Goal: Complete application form: Complete application form

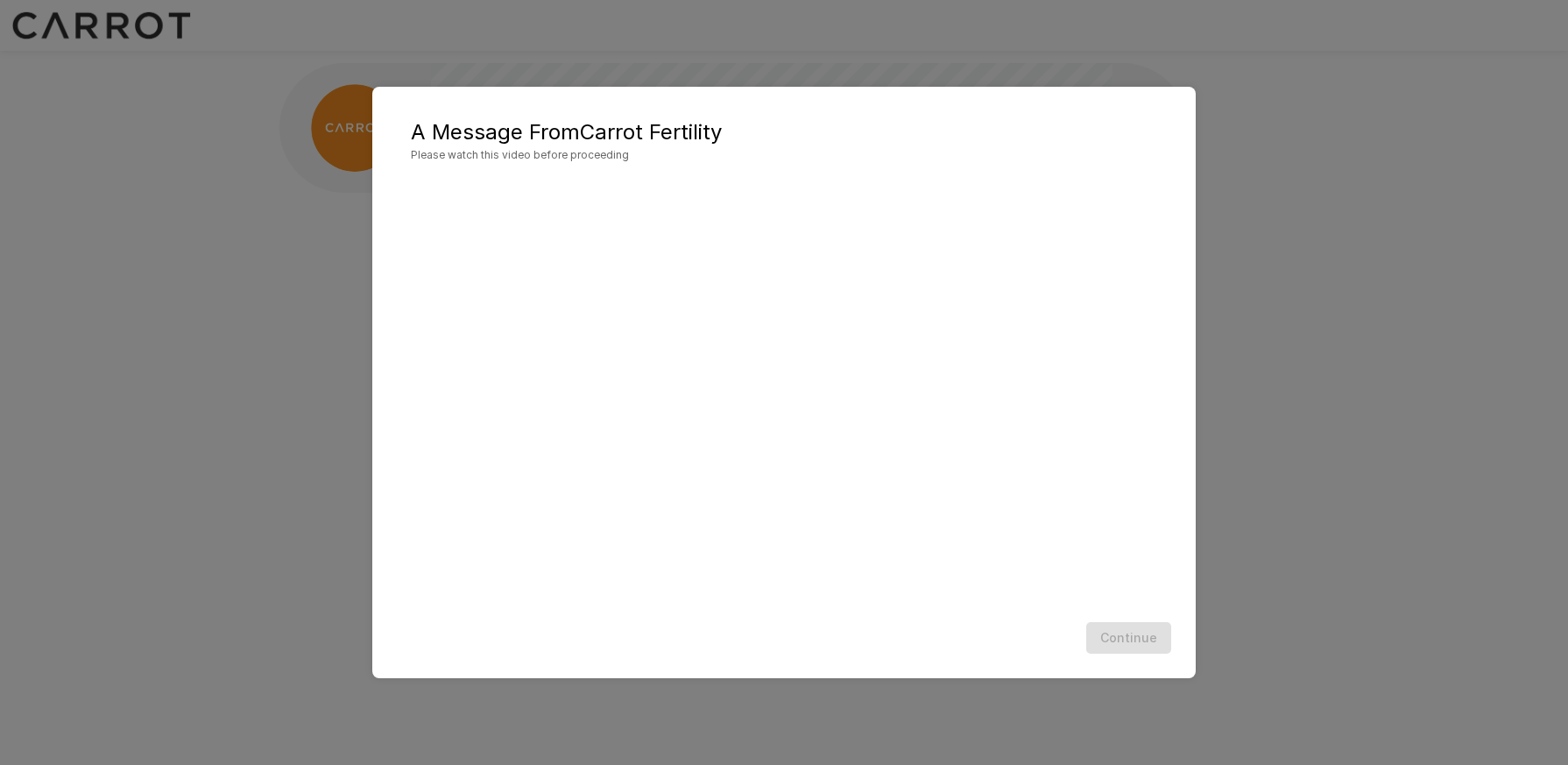
click at [327, 412] on div "A Message From Carrot Fertility Please watch this video before proceeding Conti…" at bounding box center [784, 382] width 1568 height 765
click at [1113, 637] on button "Continue" at bounding box center [1128, 637] width 85 height 32
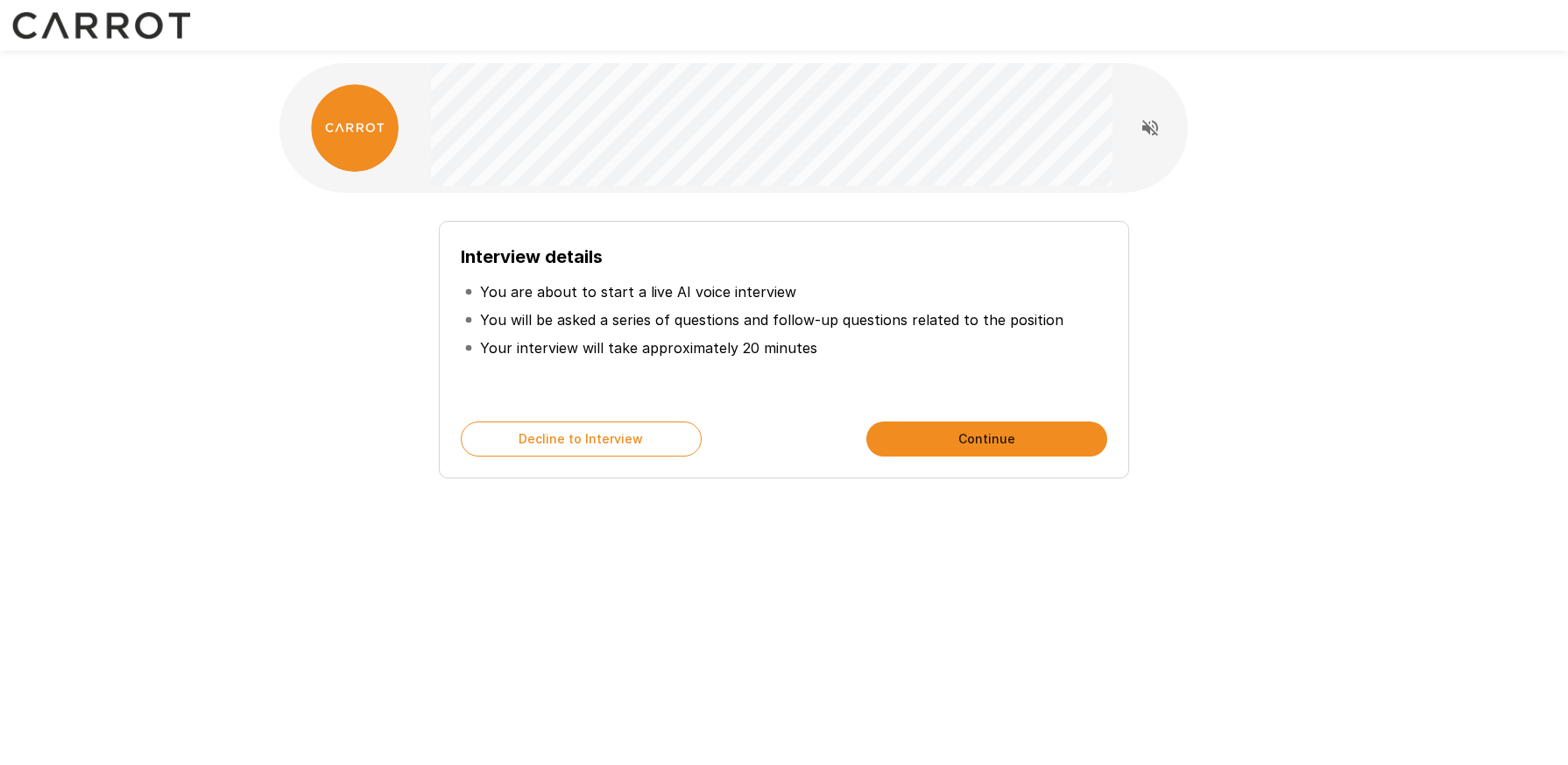
click at [973, 434] on button "Continue" at bounding box center [986, 439] width 241 height 35
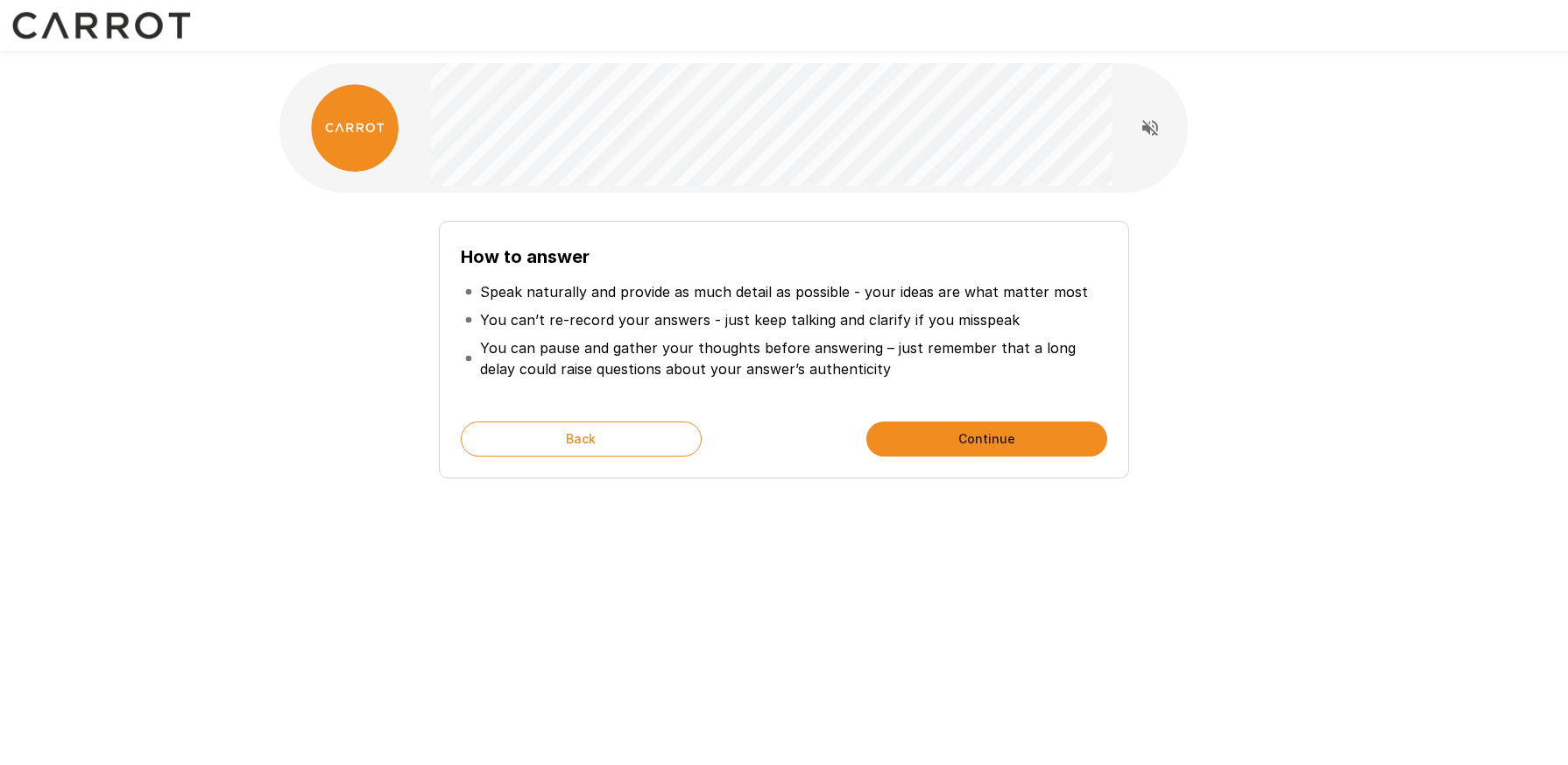
click at [968, 456] on button "Continue" at bounding box center [986, 439] width 241 height 35
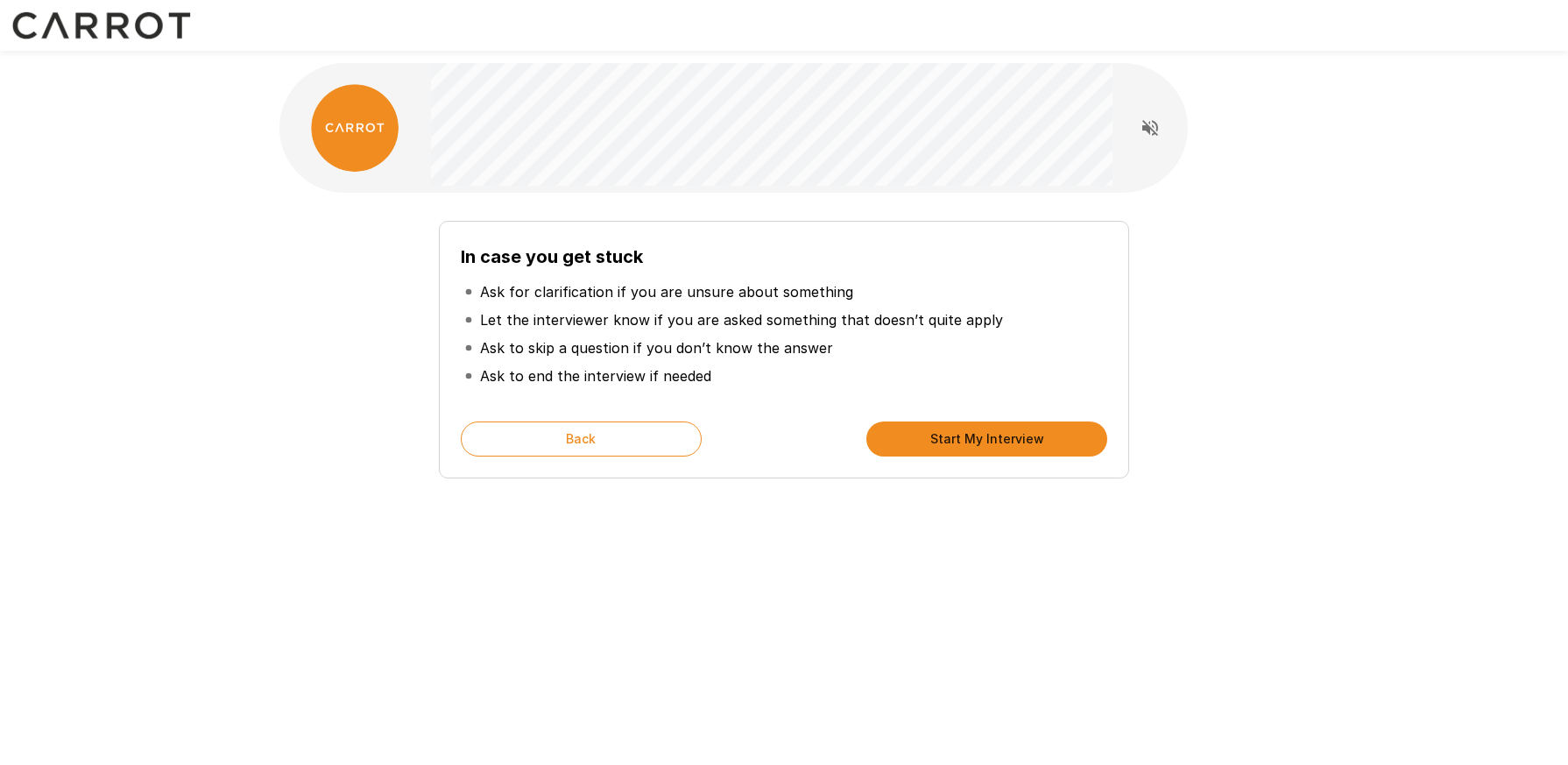
click at [968, 447] on button "Start My Interview" at bounding box center [986, 439] width 241 height 35
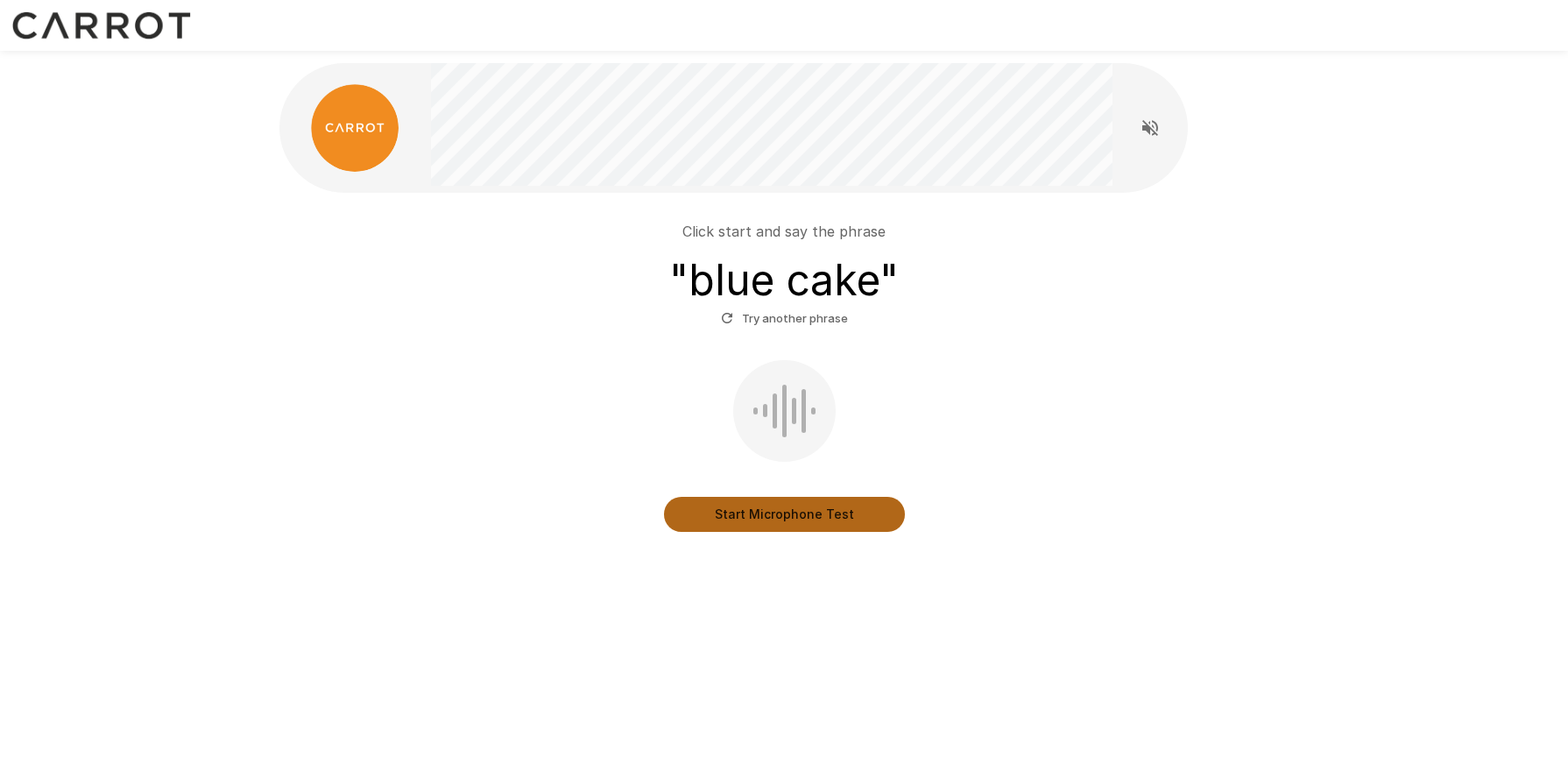
click at [761, 525] on button "Start Microphone Test" at bounding box center [784, 515] width 241 height 35
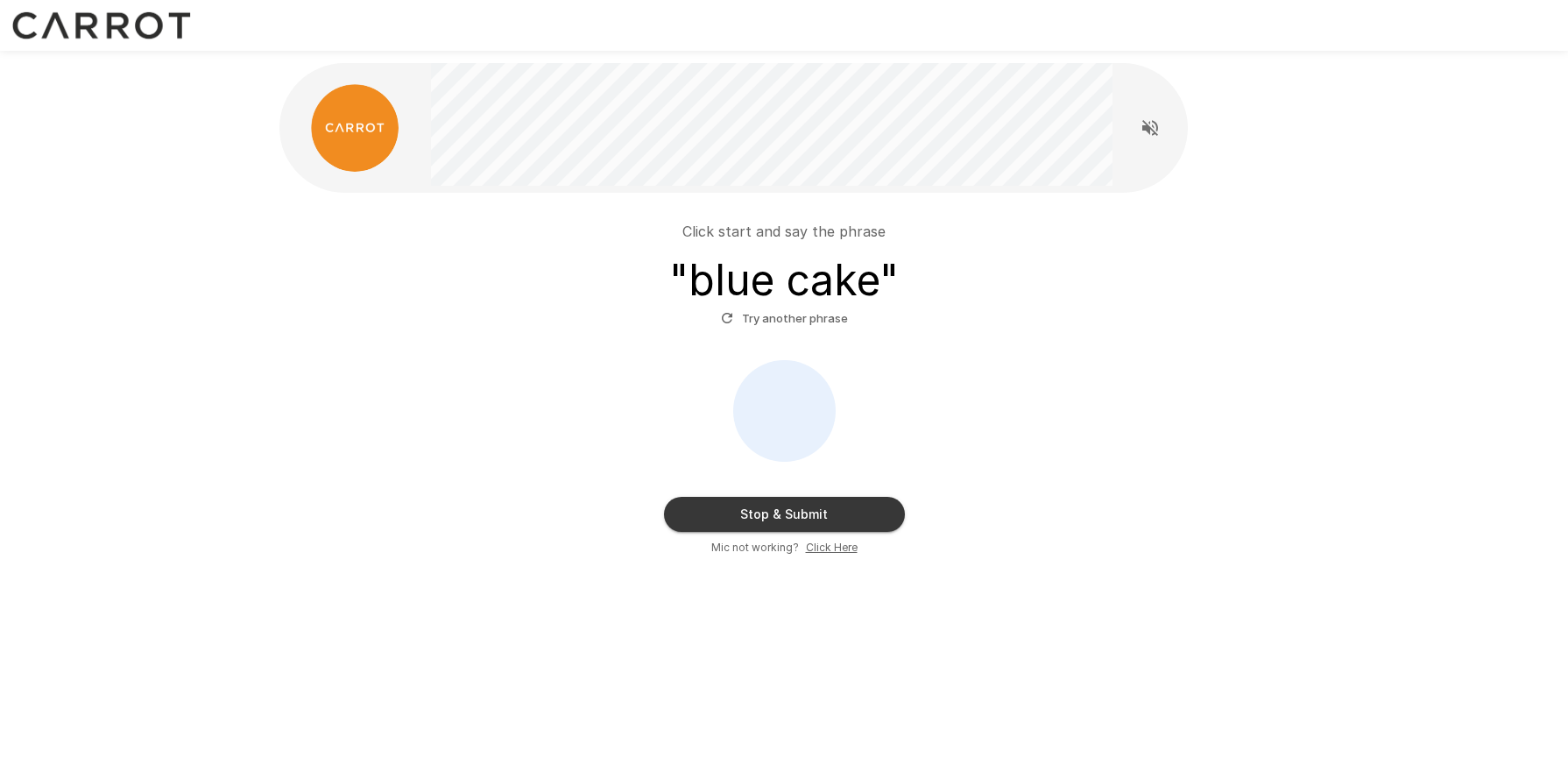
click at [761, 525] on button "Stop & Submit" at bounding box center [784, 515] width 241 height 35
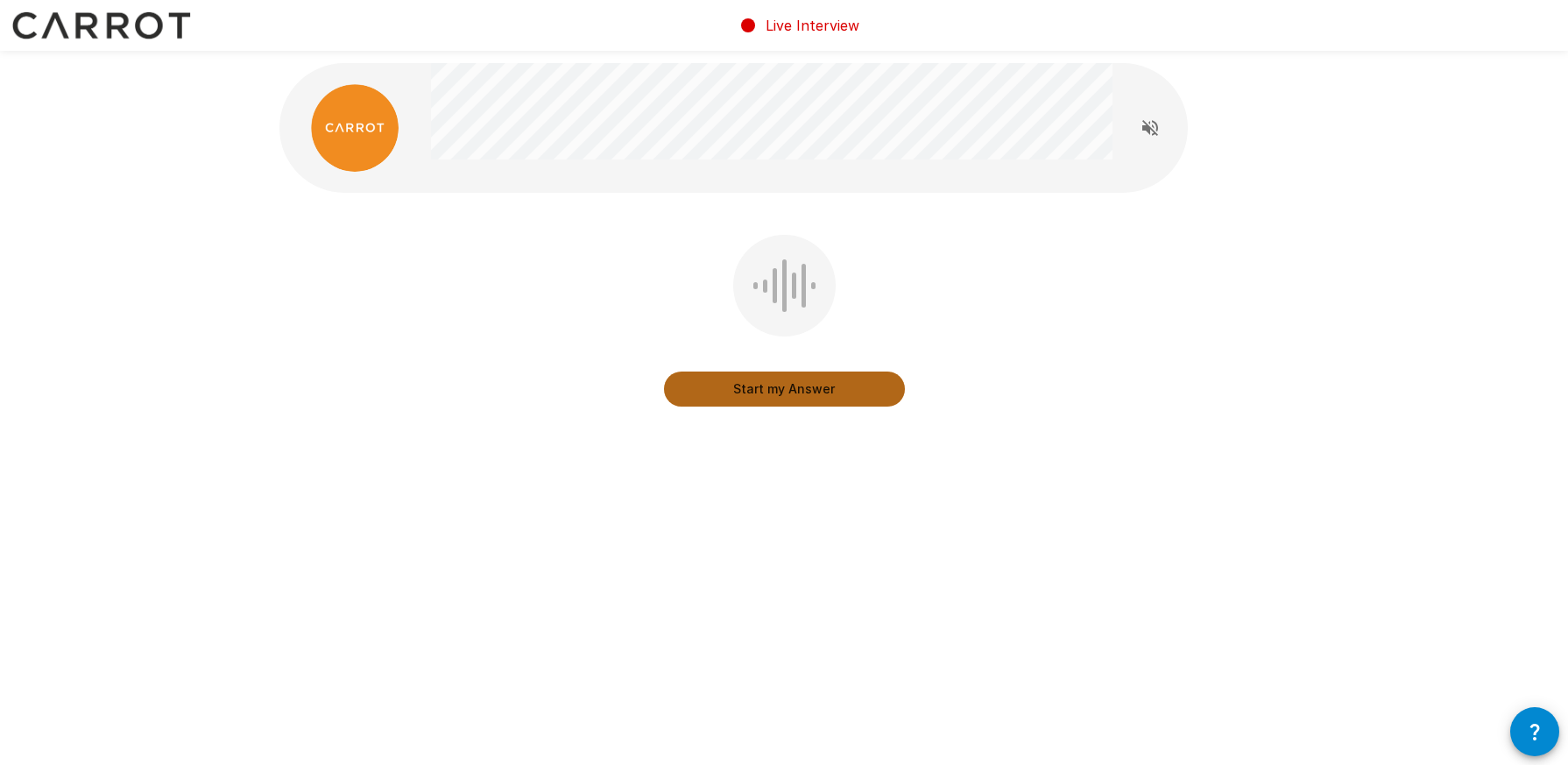
click at [762, 395] on button "Start my Answer" at bounding box center [784, 389] width 241 height 35
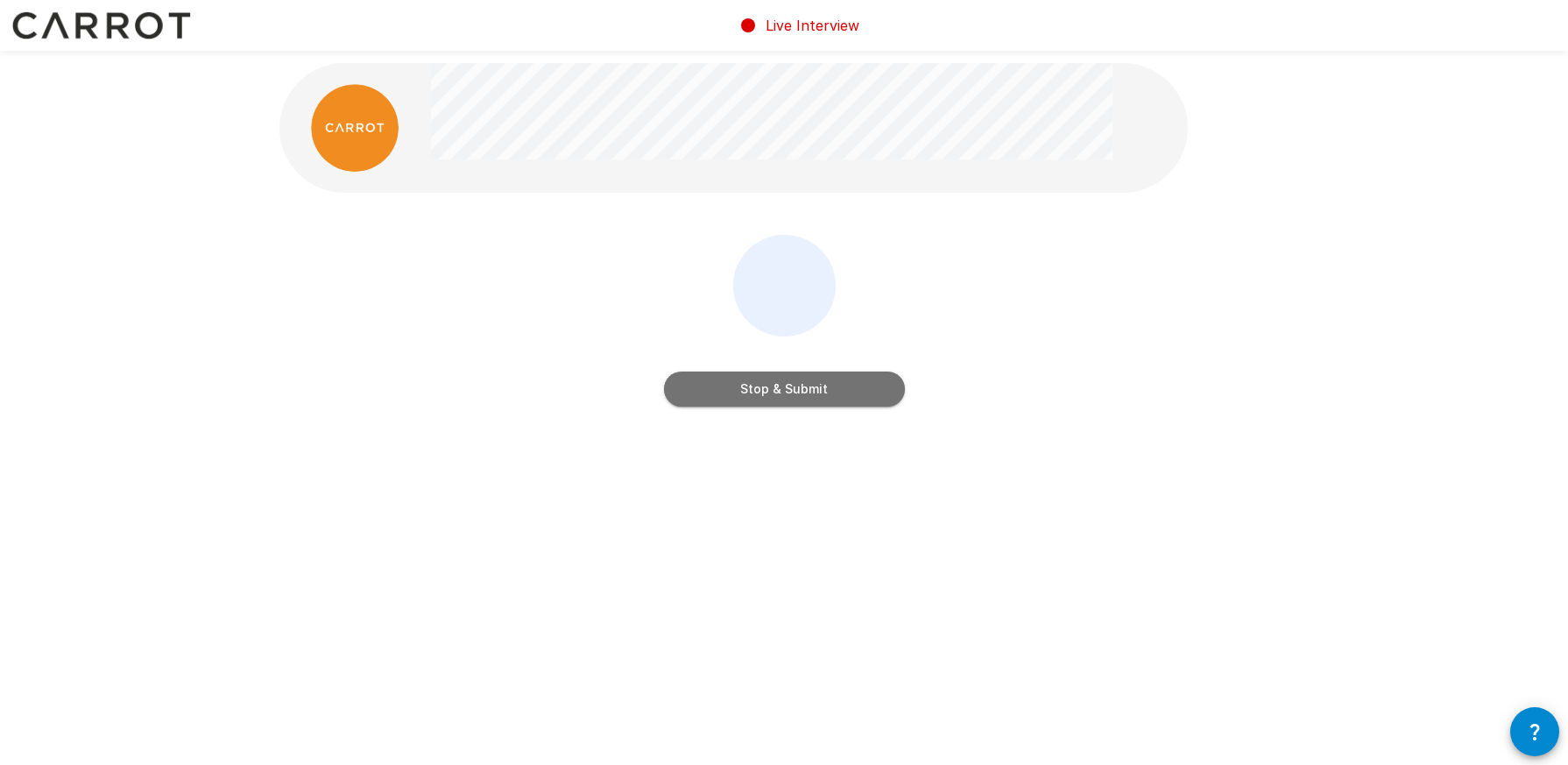
click at [762, 395] on button "Stop & Submit" at bounding box center [784, 389] width 241 height 35
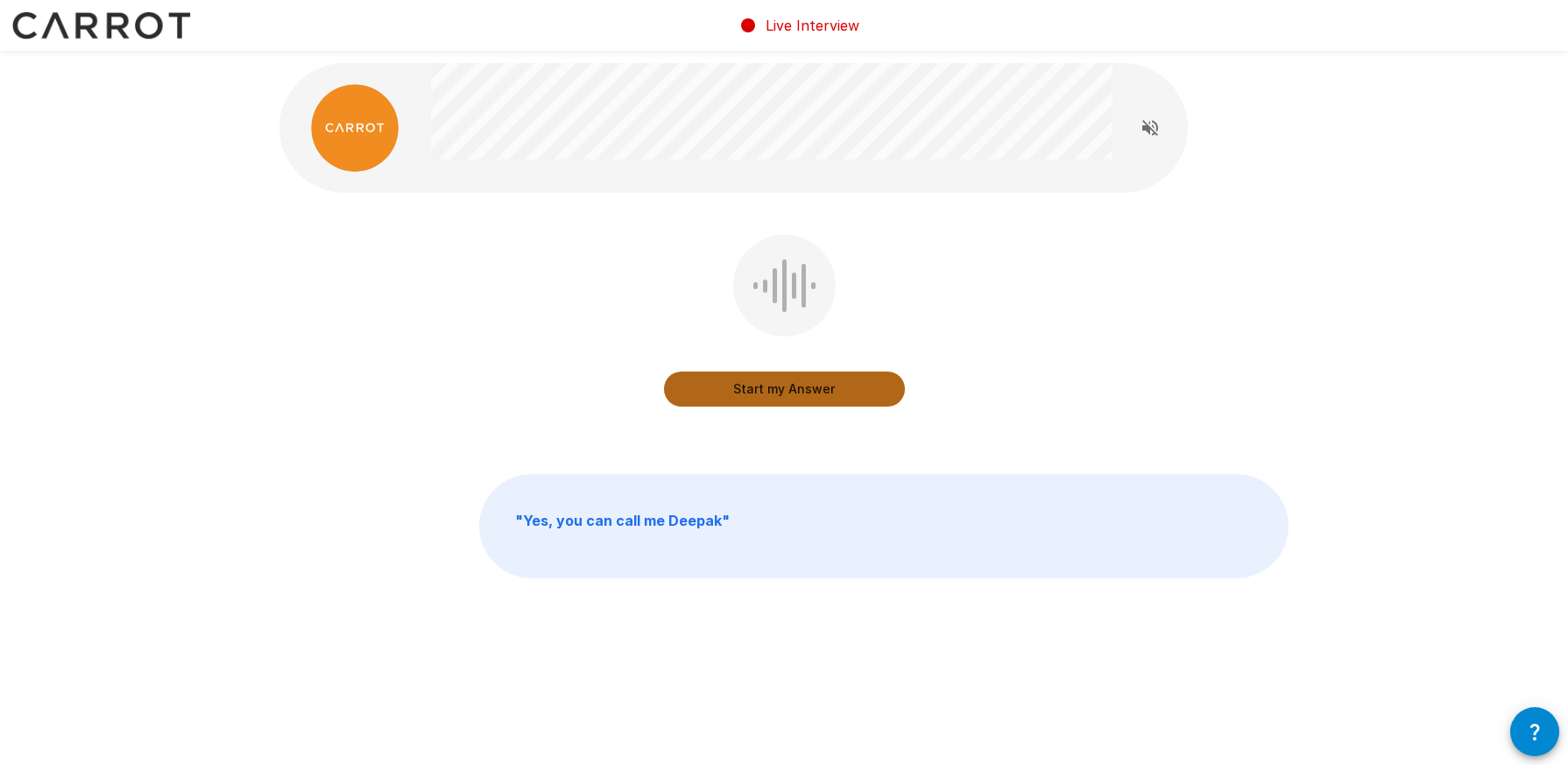
click at [762, 395] on button "Start my Answer" at bounding box center [784, 389] width 241 height 35
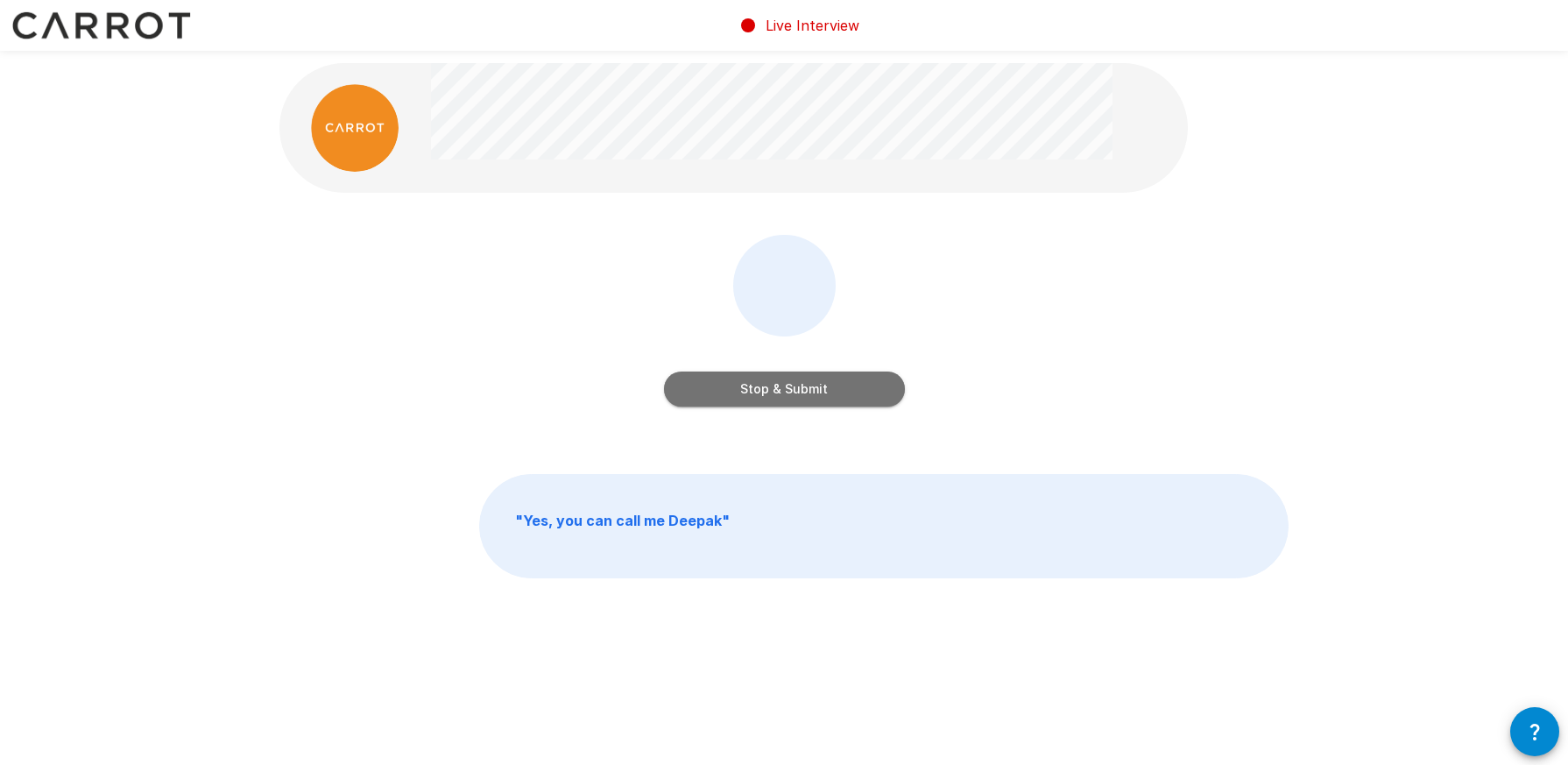
click at [765, 395] on button "Stop & Submit" at bounding box center [784, 389] width 241 height 35
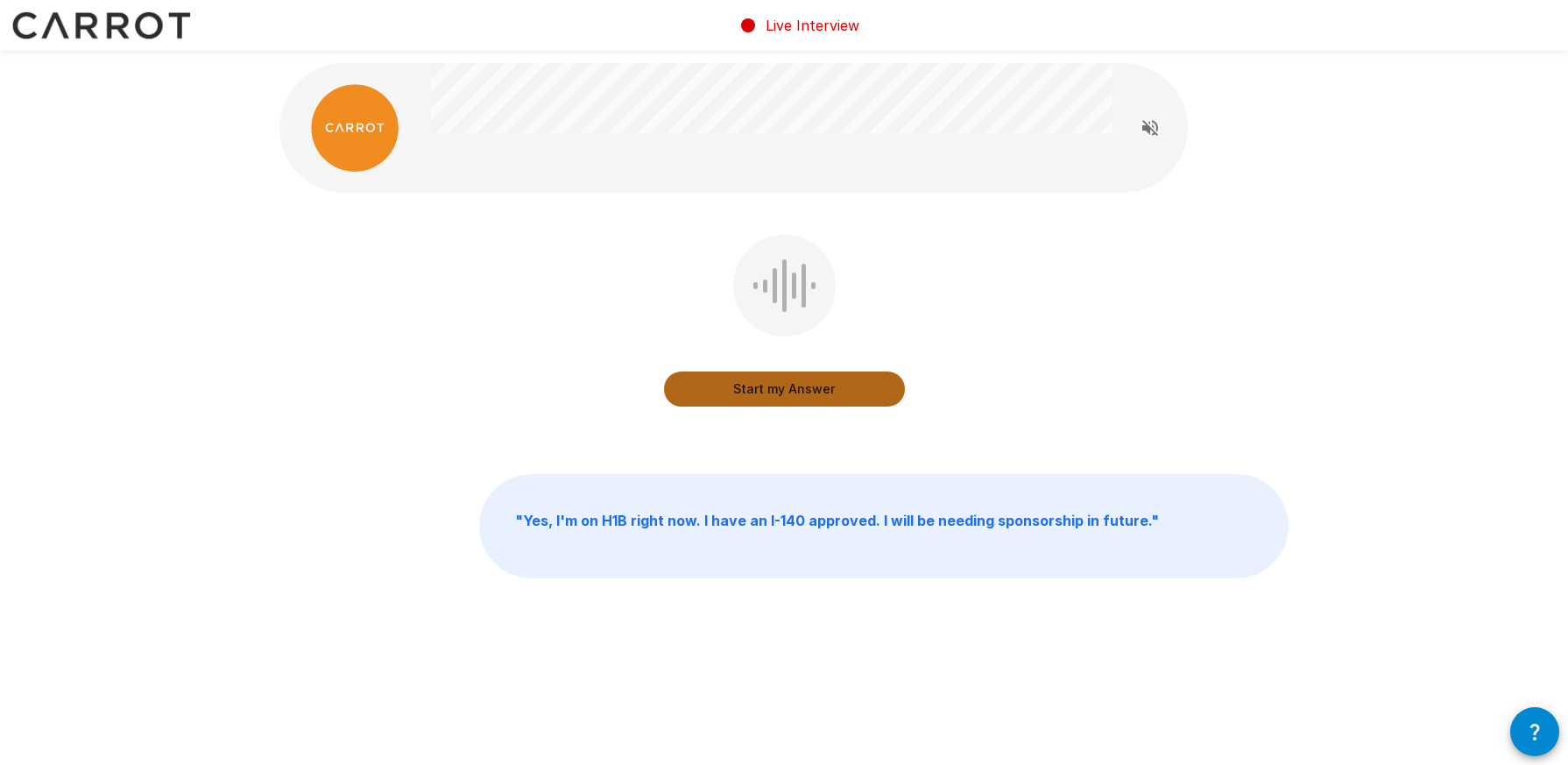
click at [765, 395] on button "Start my Answer" at bounding box center [784, 389] width 241 height 35
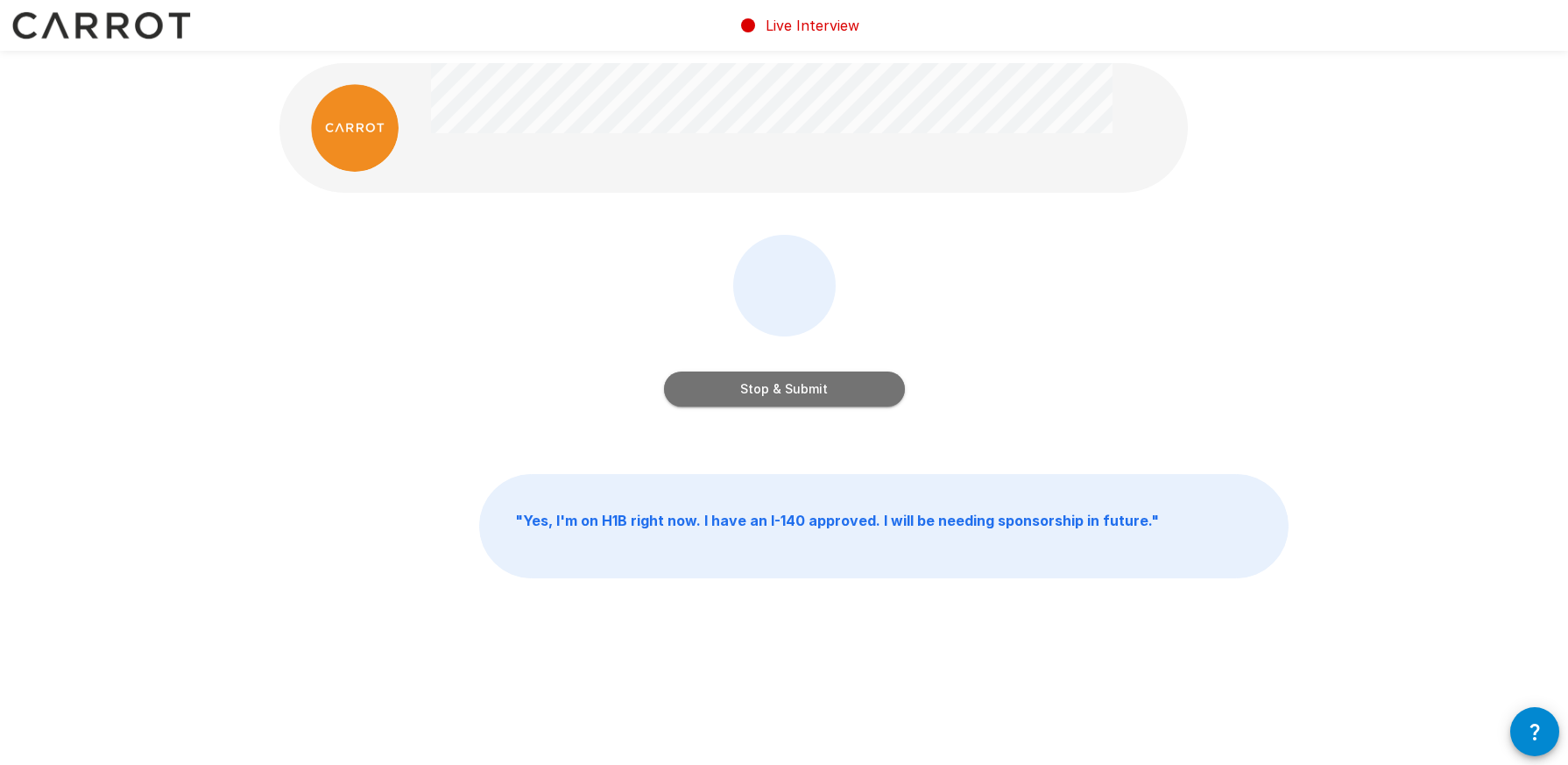
click at [765, 395] on button "Stop & Submit" at bounding box center [784, 389] width 241 height 35
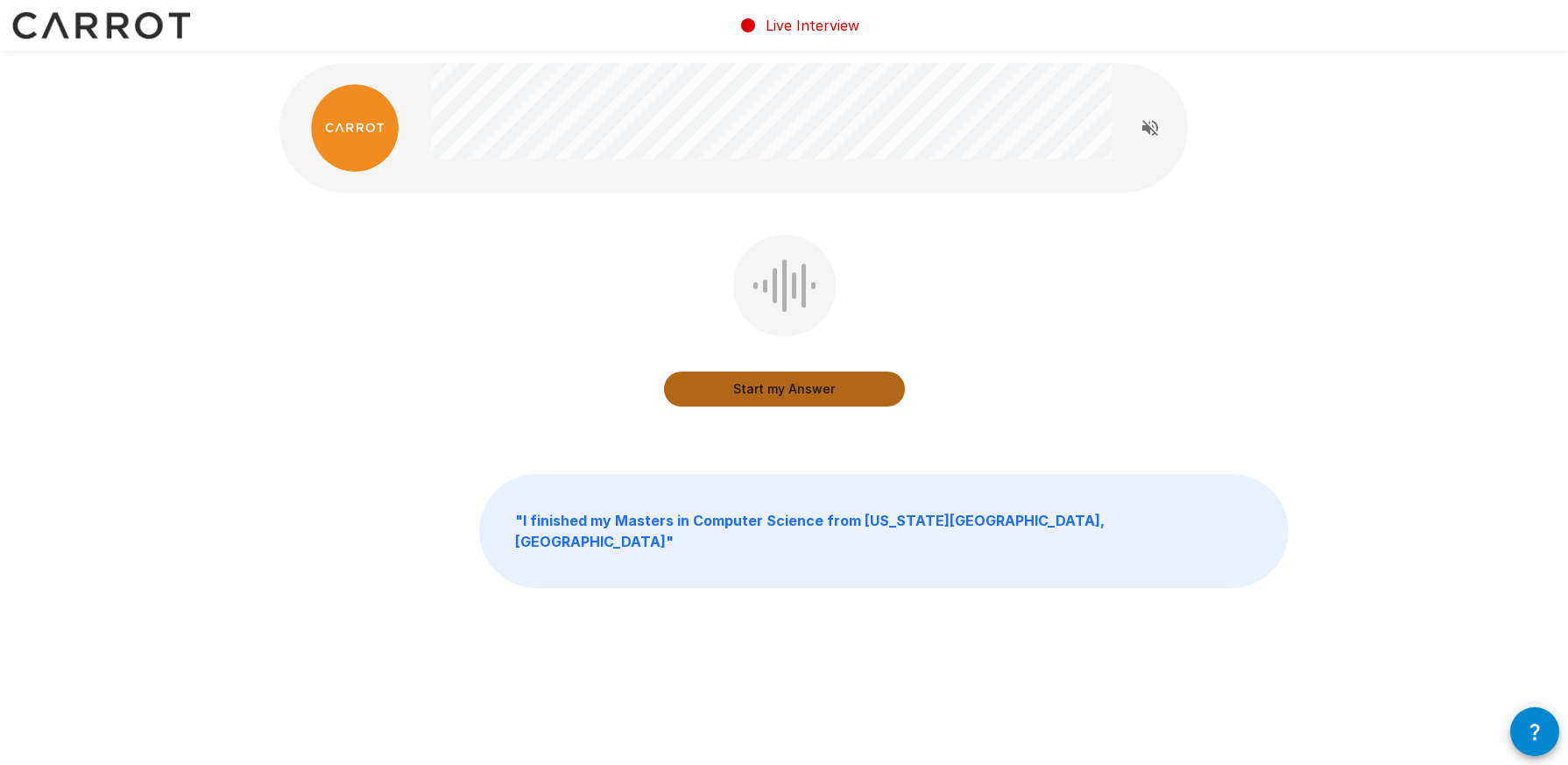
click at [765, 395] on button "Start my Answer" at bounding box center [784, 389] width 241 height 35
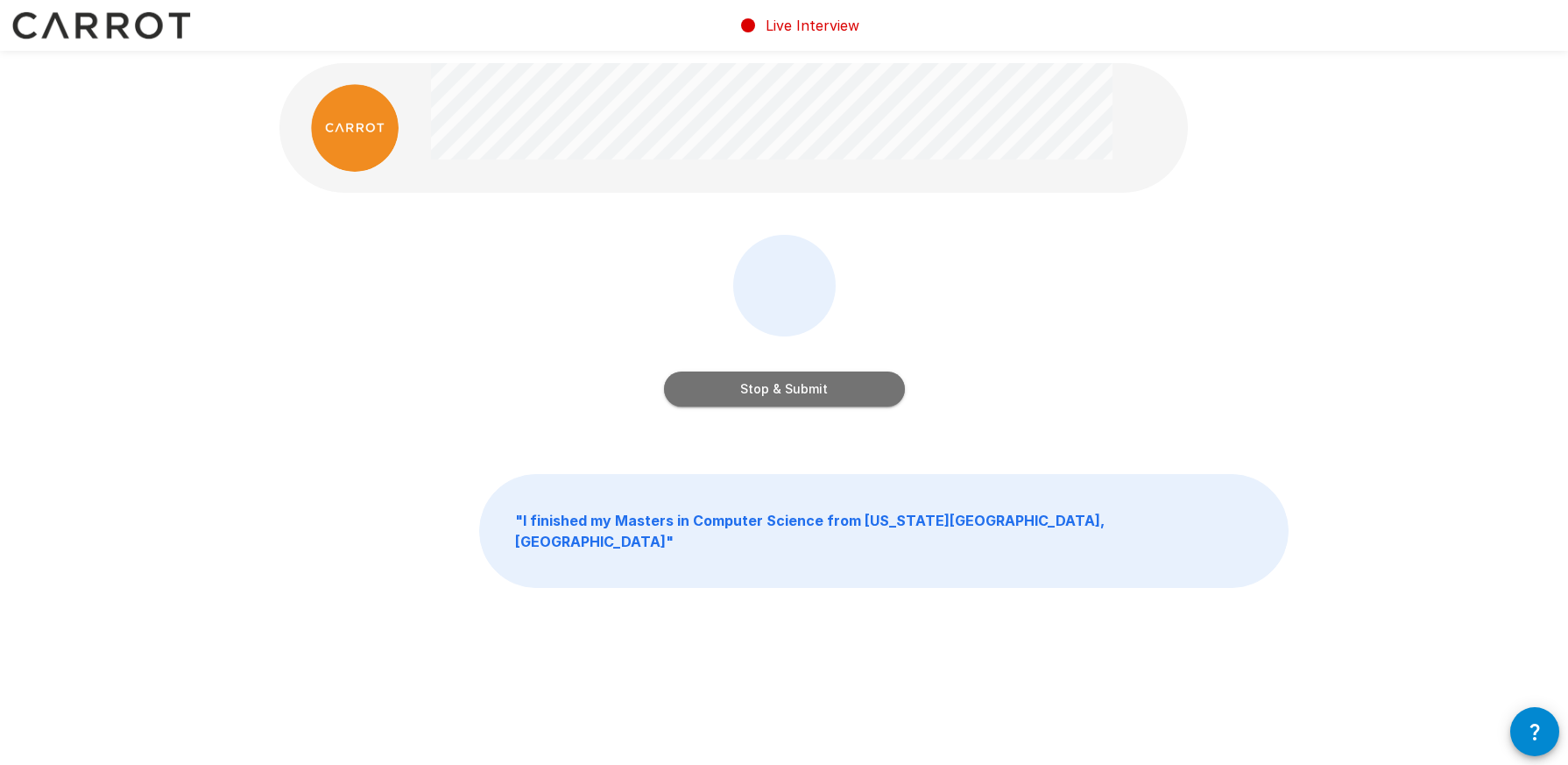
click at [765, 395] on button "Stop & Submit" at bounding box center [784, 389] width 241 height 35
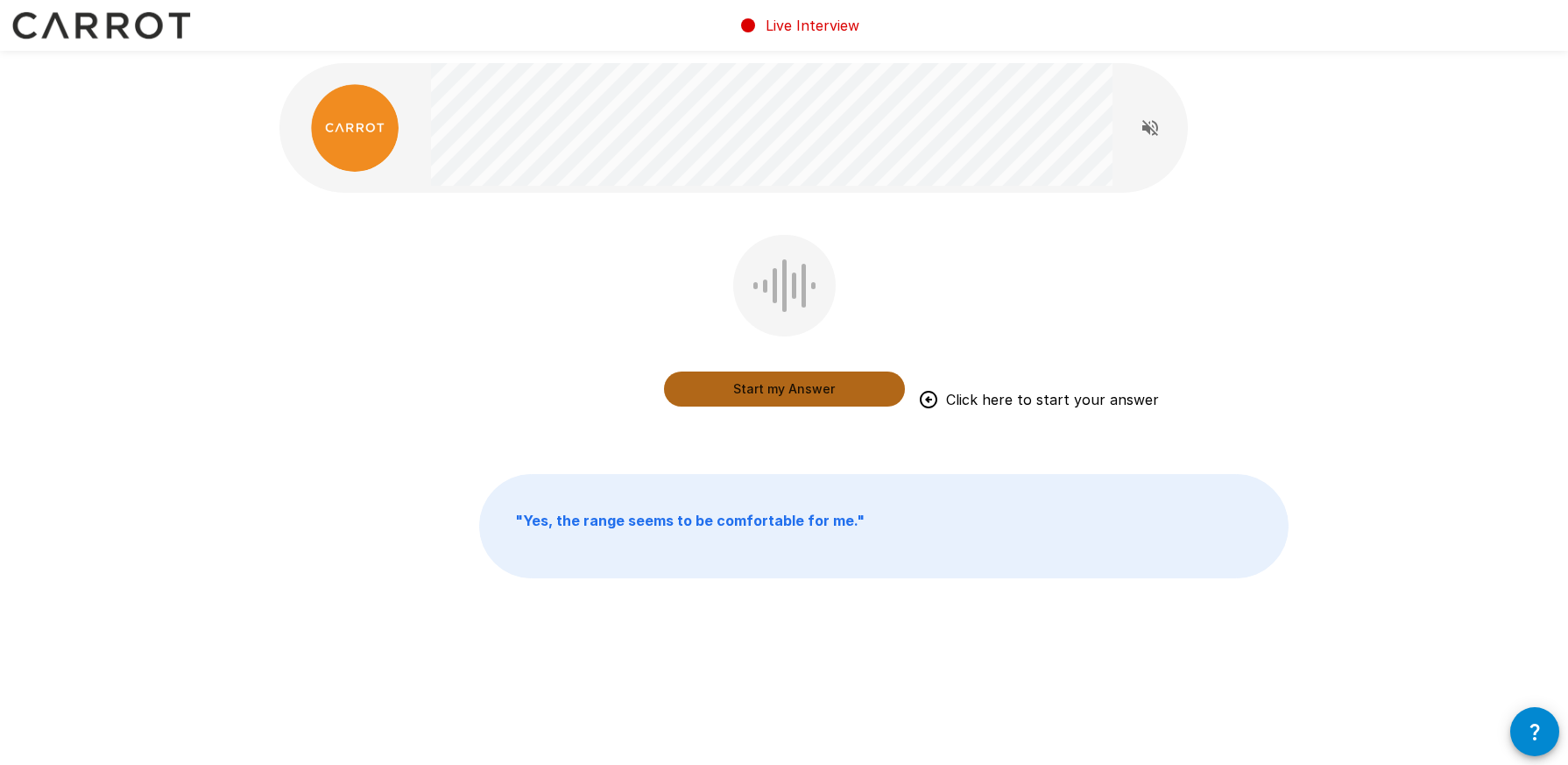
click at [829, 379] on button "Start my Answer" at bounding box center [784, 389] width 241 height 35
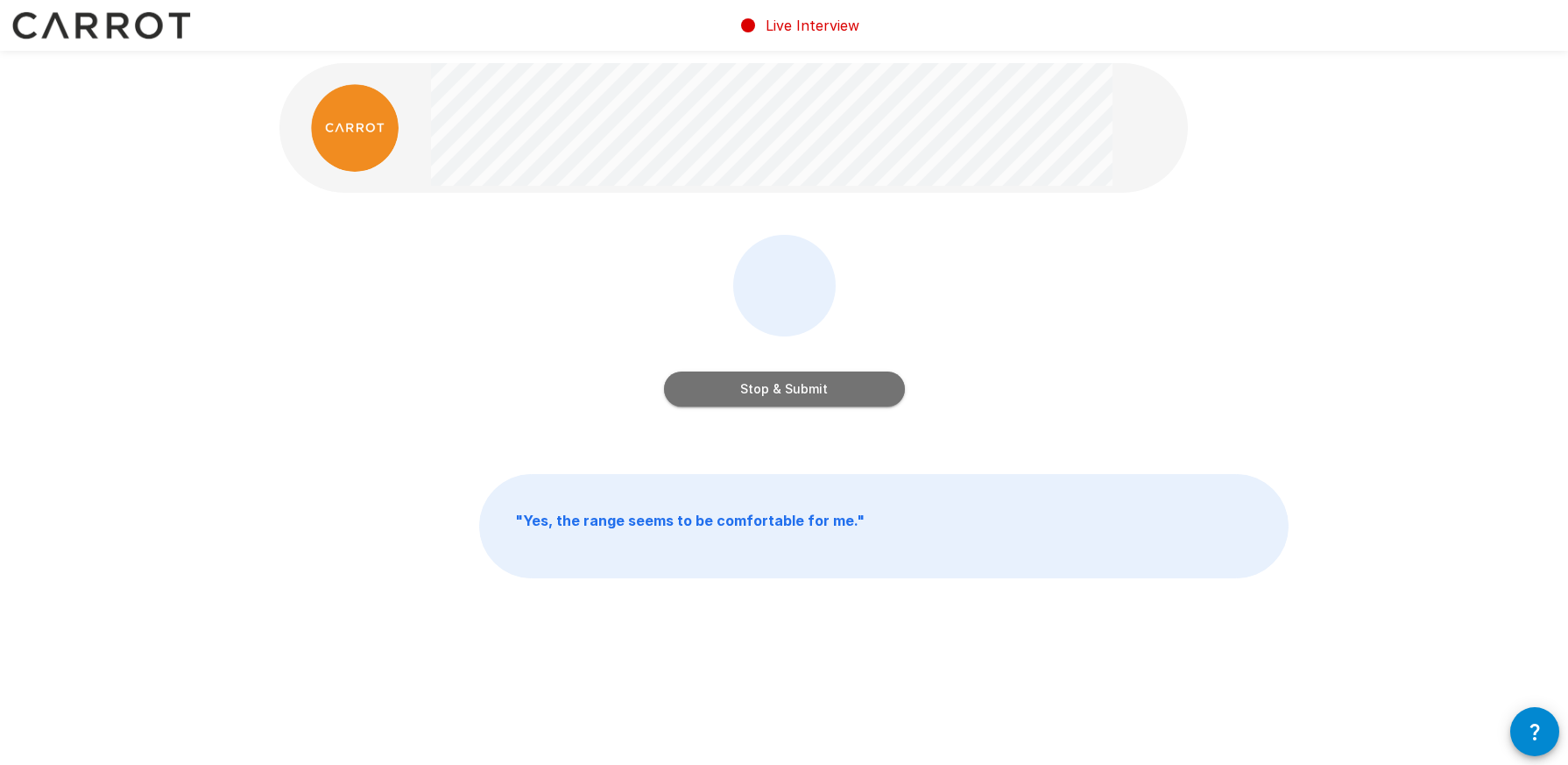
click at [826, 381] on button "Stop & Submit" at bounding box center [784, 389] width 241 height 35
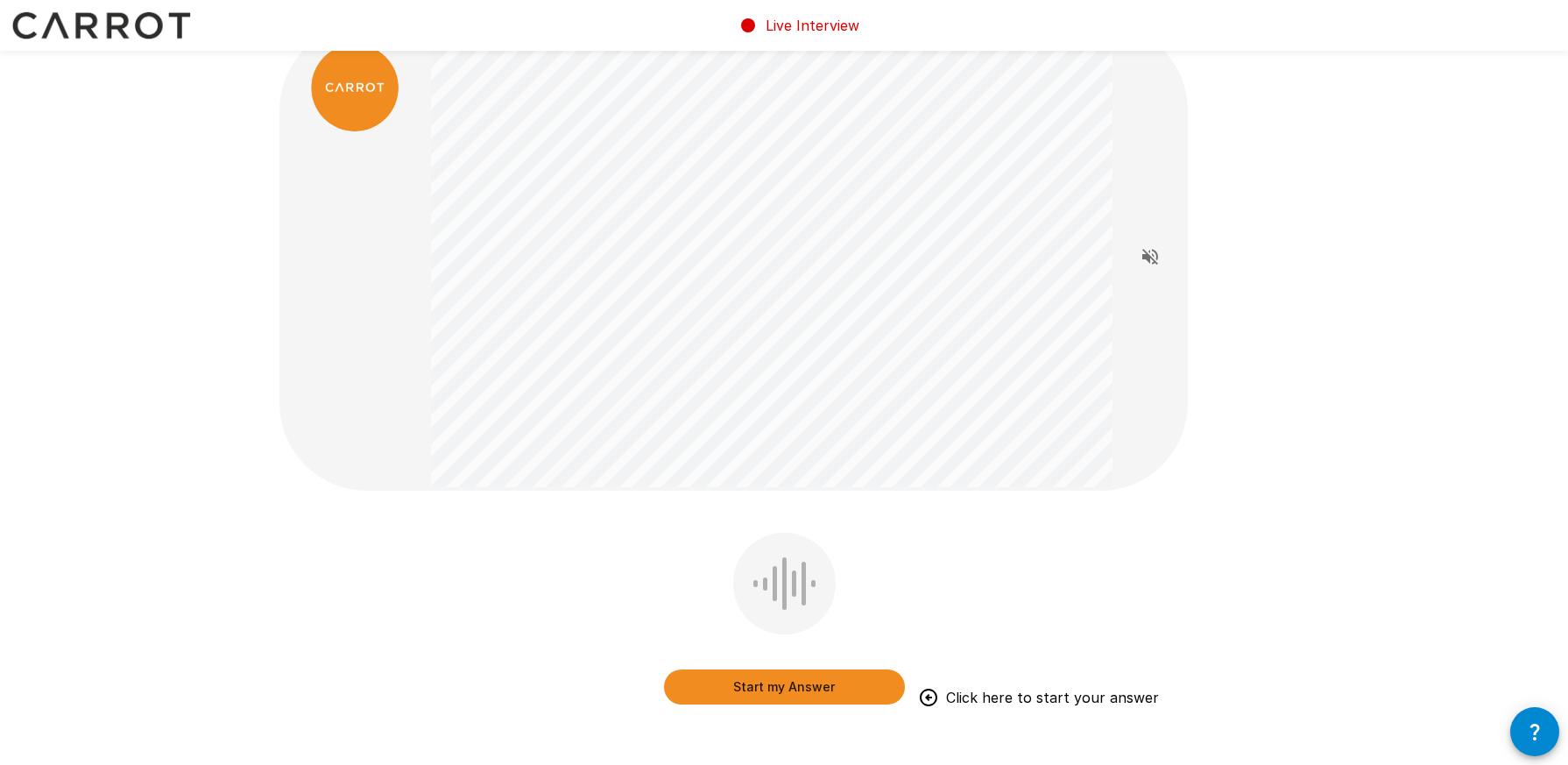
scroll to position [65, 0]
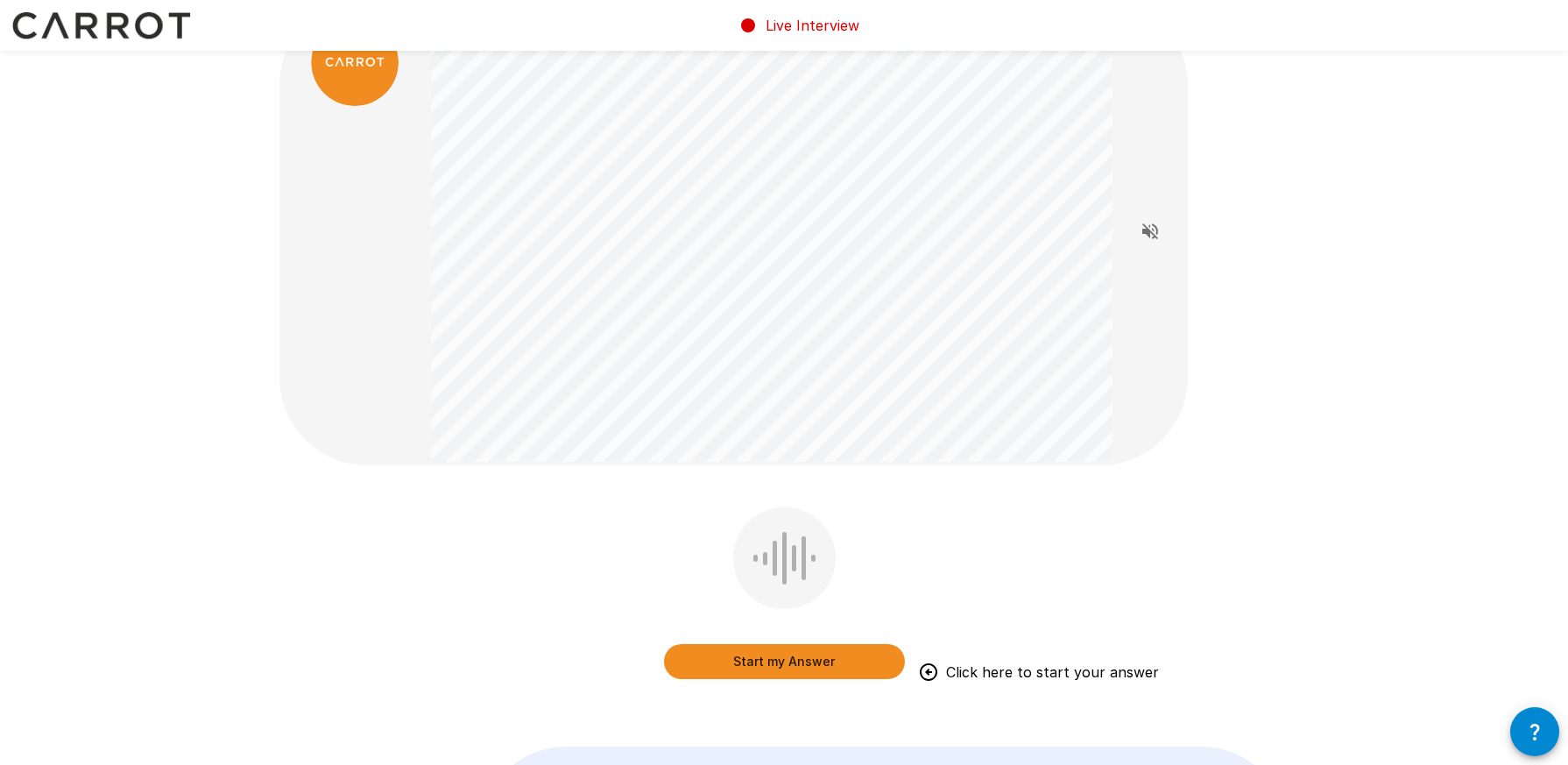
click at [735, 661] on button "Start my Answer" at bounding box center [784, 662] width 241 height 35
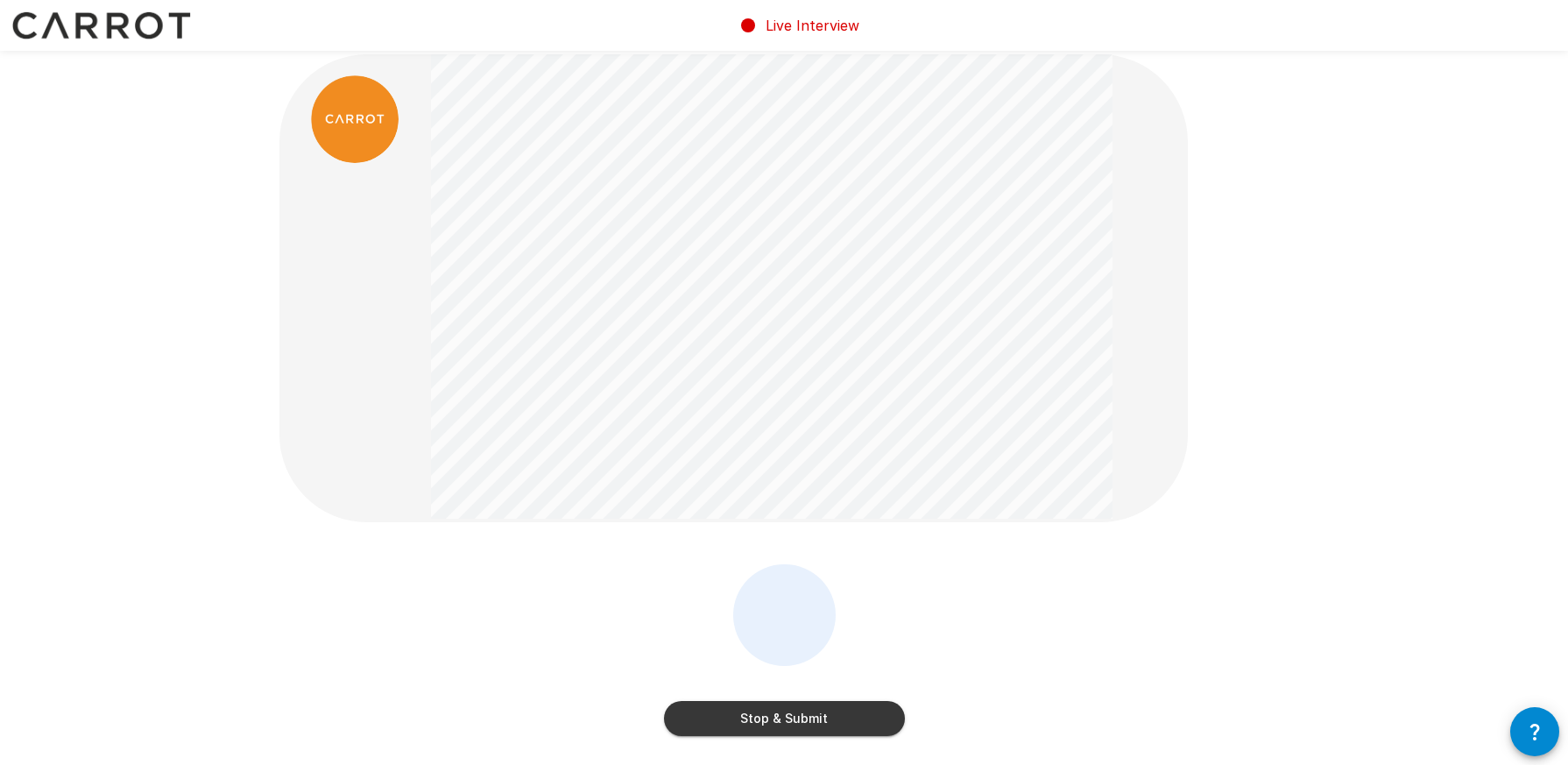
scroll to position [0, 0]
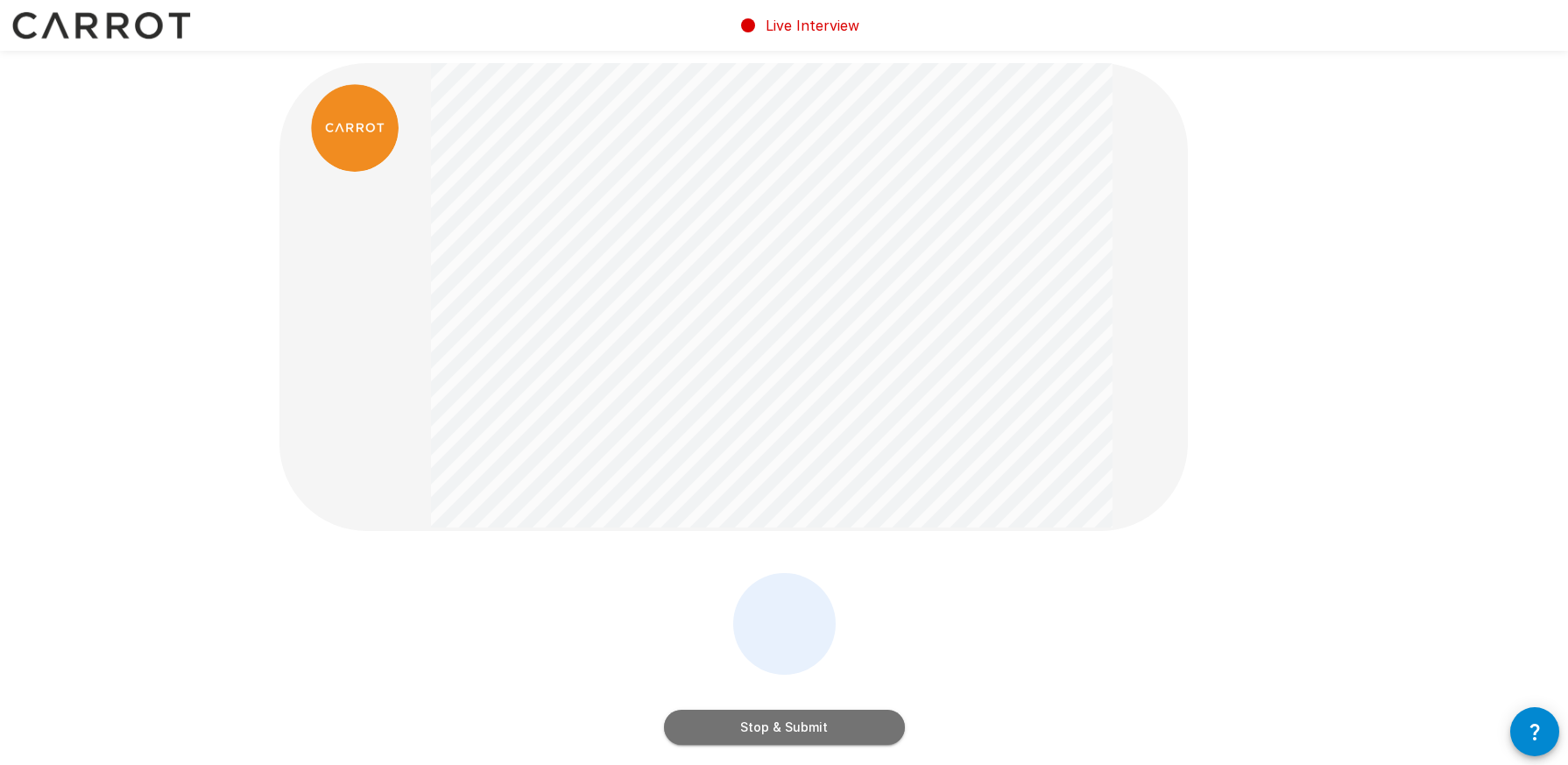
click at [727, 716] on button "Stop & Submit" at bounding box center [784, 727] width 241 height 35
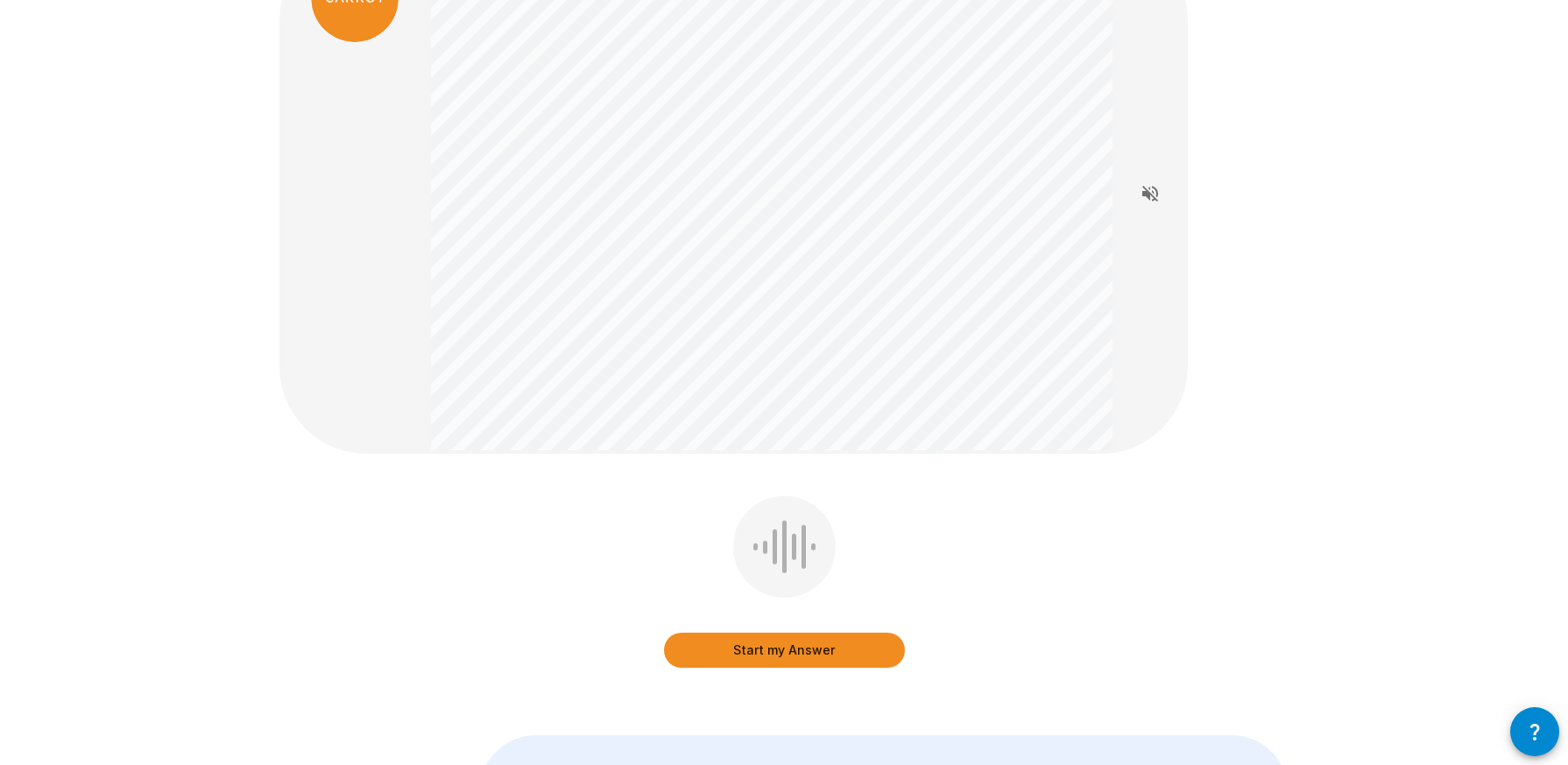
scroll to position [131, 0]
click at [753, 646] on button "Start my Answer" at bounding box center [784, 649] width 241 height 35
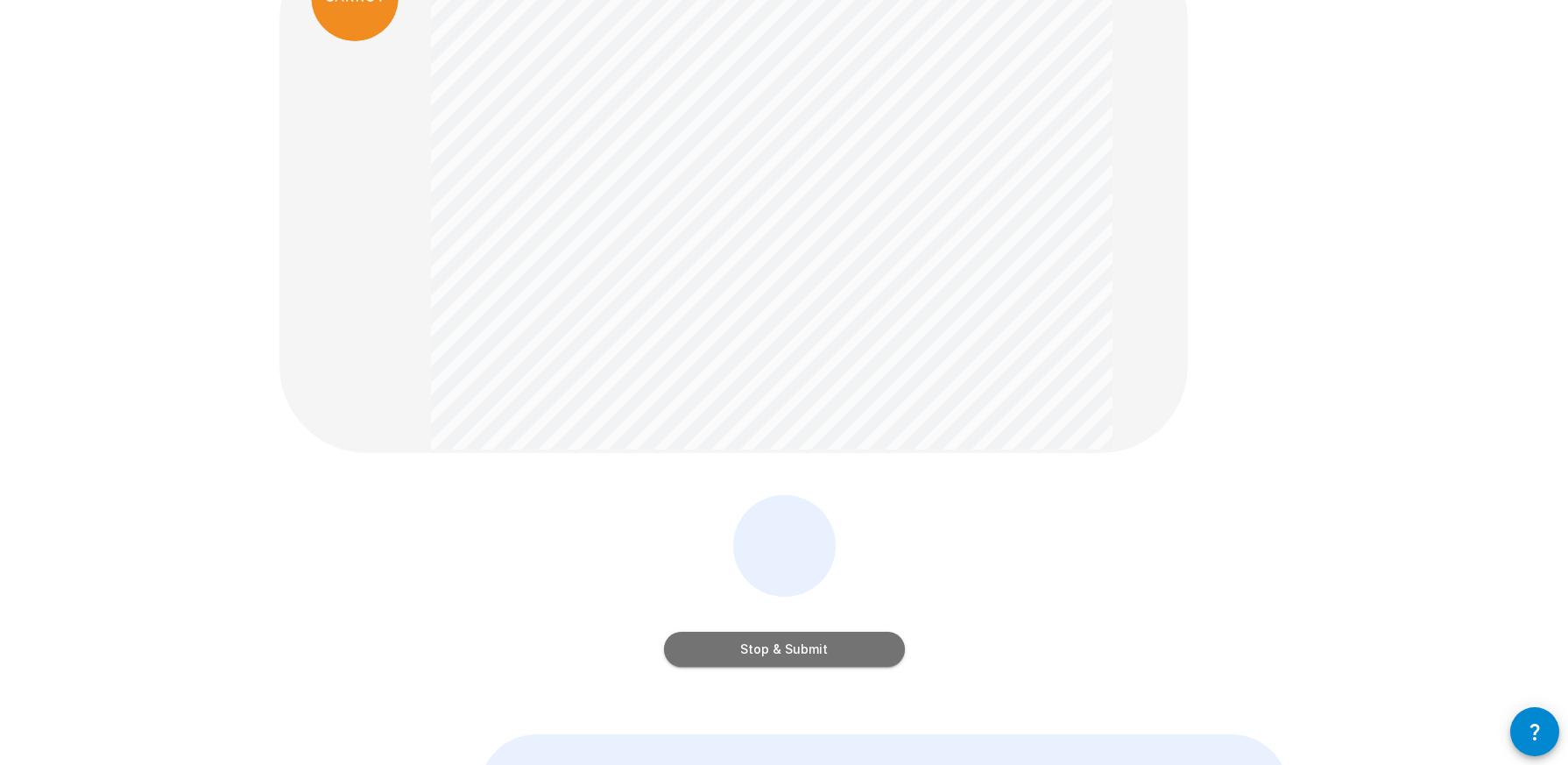
click at [753, 646] on button "Stop & Submit" at bounding box center [784, 649] width 241 height 35
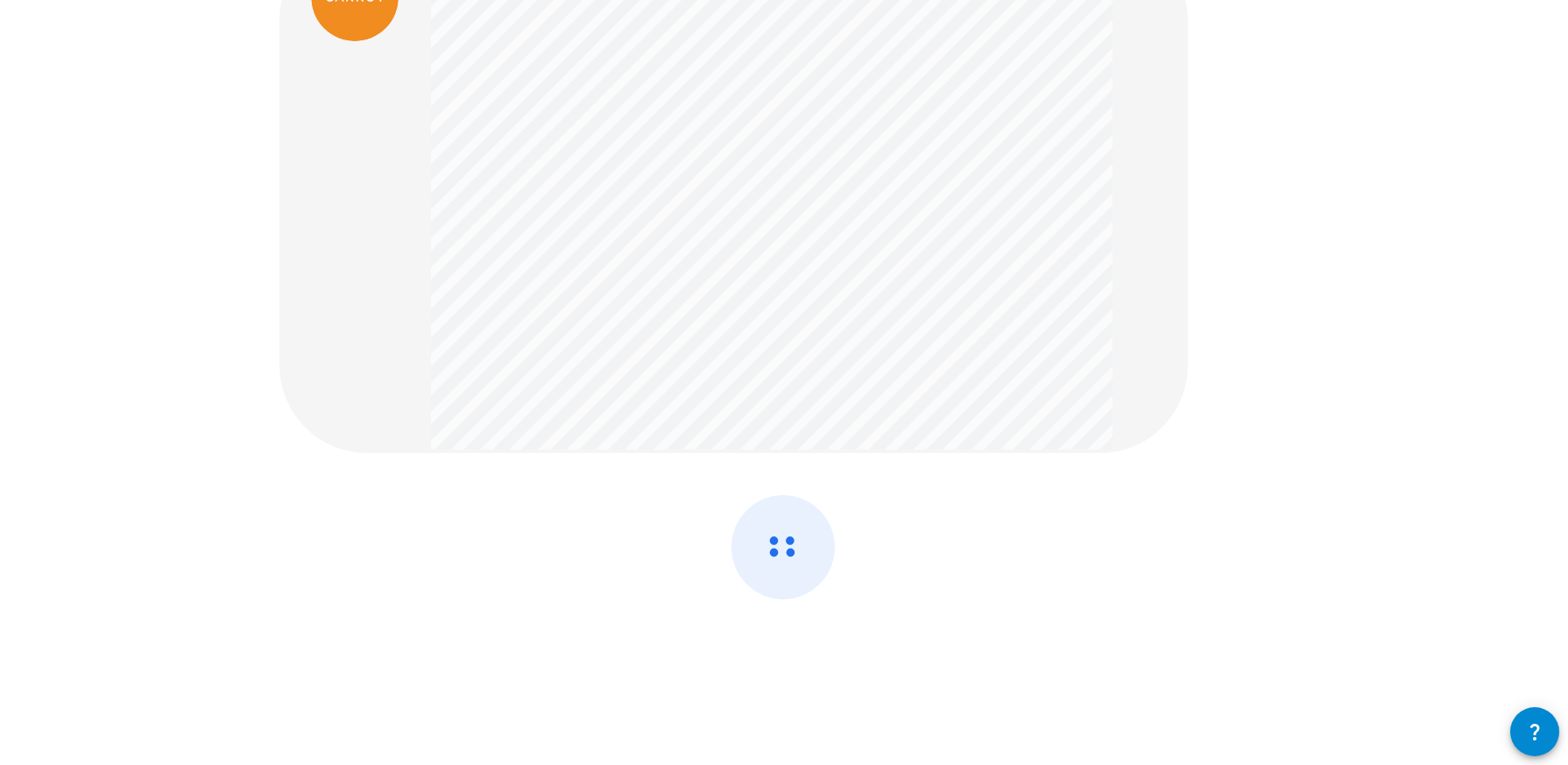
scroll to position [0, 0]
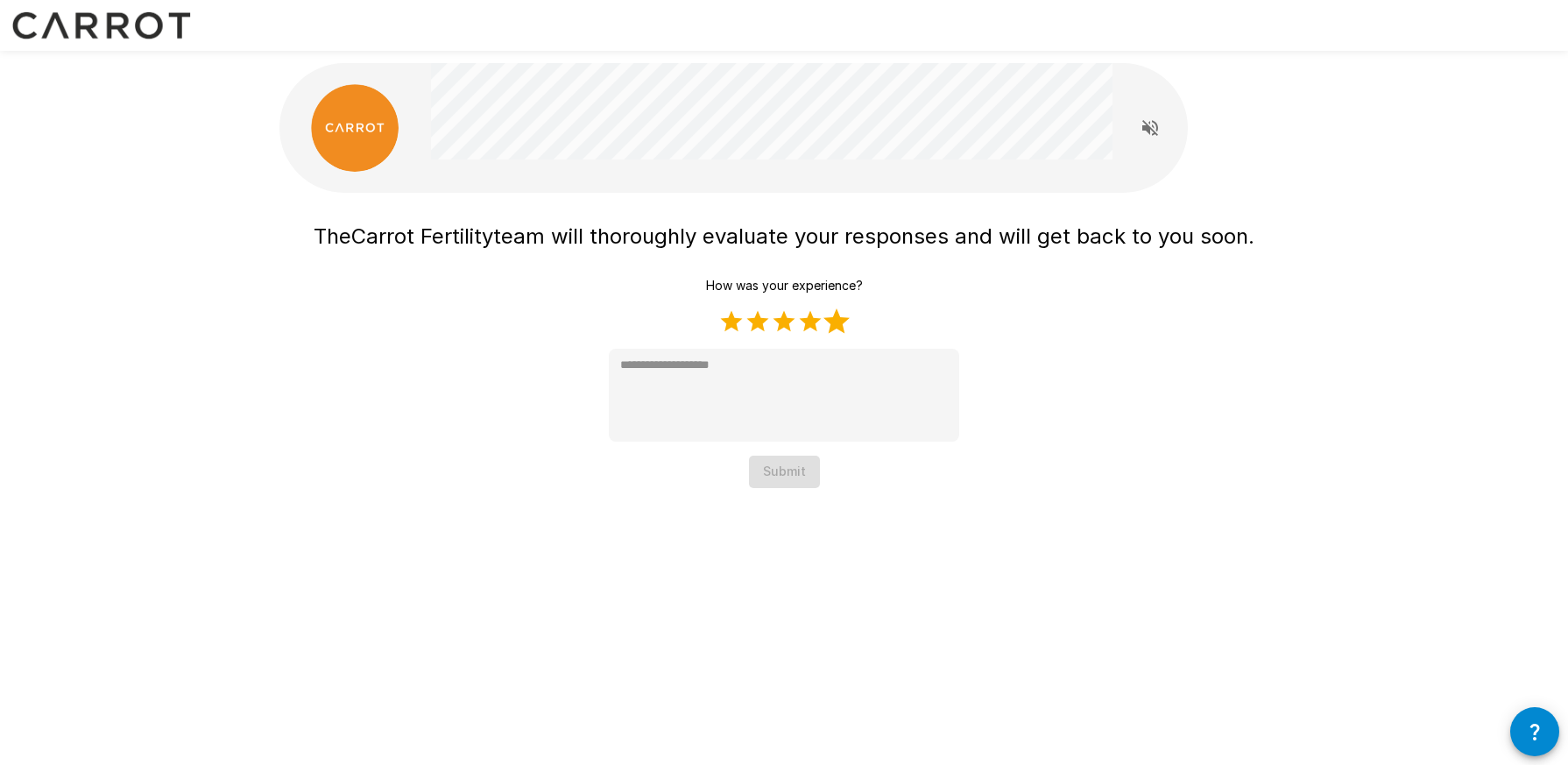
click at [850, 334] on label "5 Stars" at bounding box center [836, 321] width 26 height 26
type textarea "*"
click at [786, 481] on button "Submit" at bounding box center [784, 471] width 71 height 32
